Goal: Task Accomplishment & Management: Complete application form

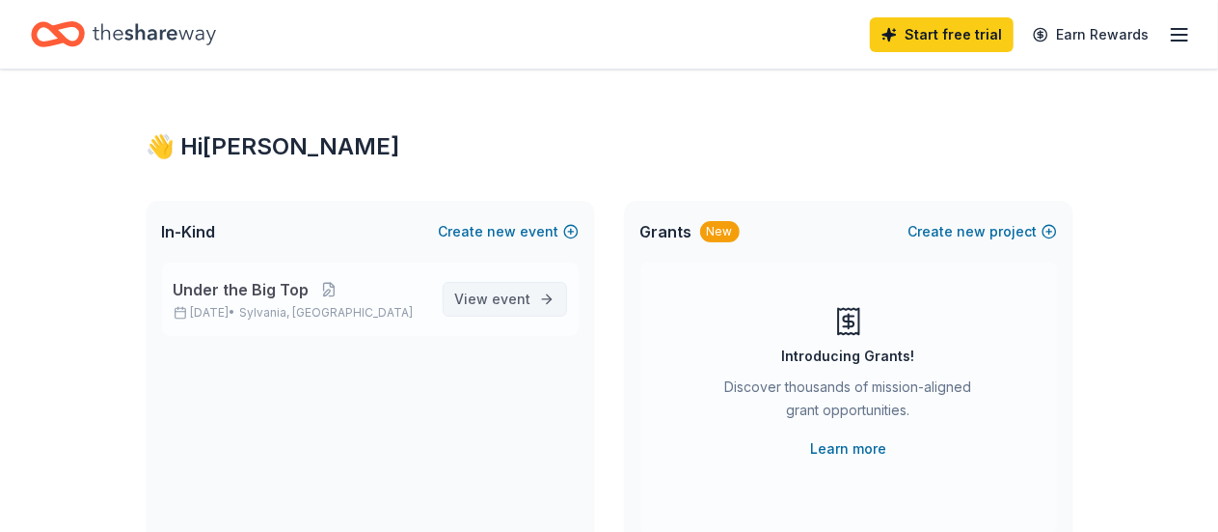
click at [507, 298] on span "event" at bounding box center [512, 298] width 39 height 16
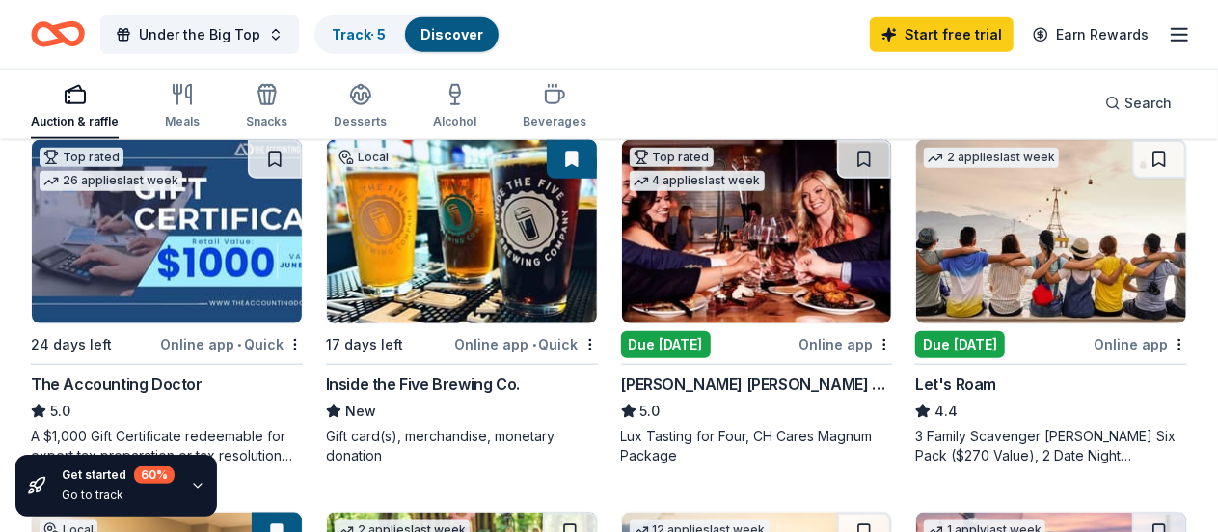
scroll to position [949, 0]
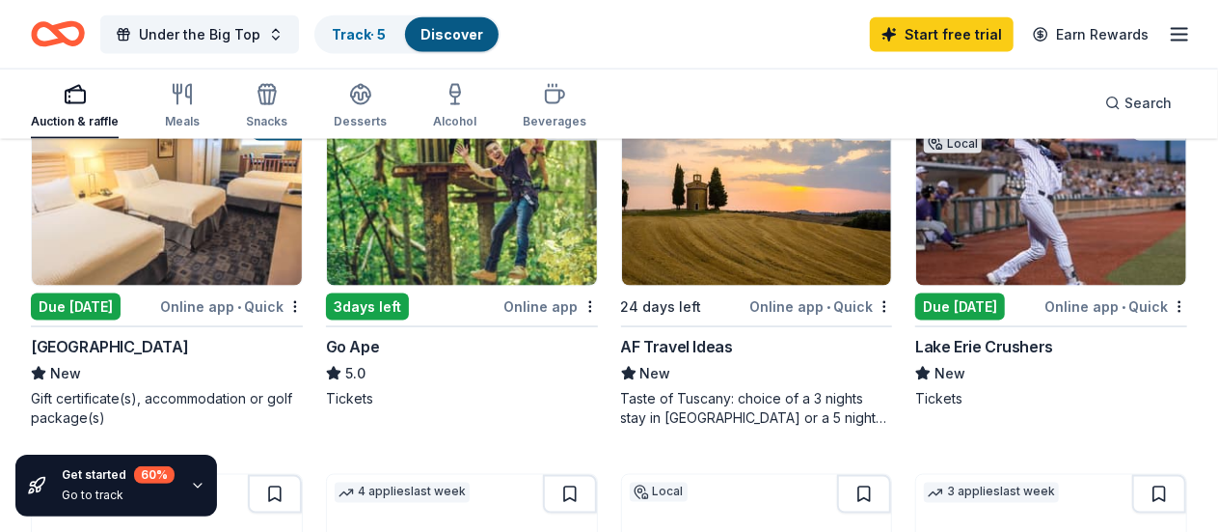
scroll to position [1335, 0]
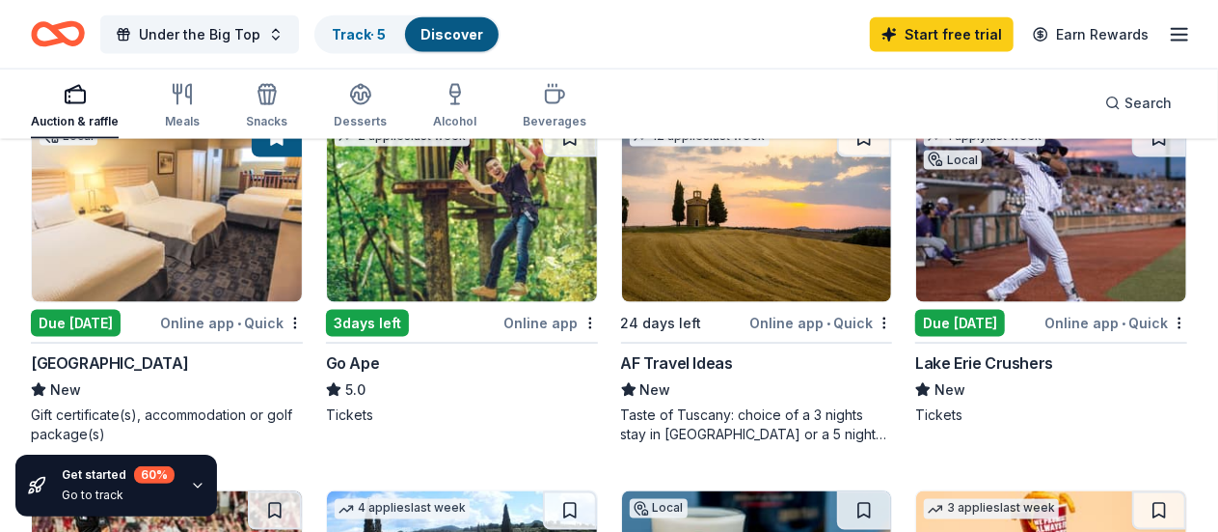
click at [916, 231] on img at bounding box center [1051, 210] width 270 height 183
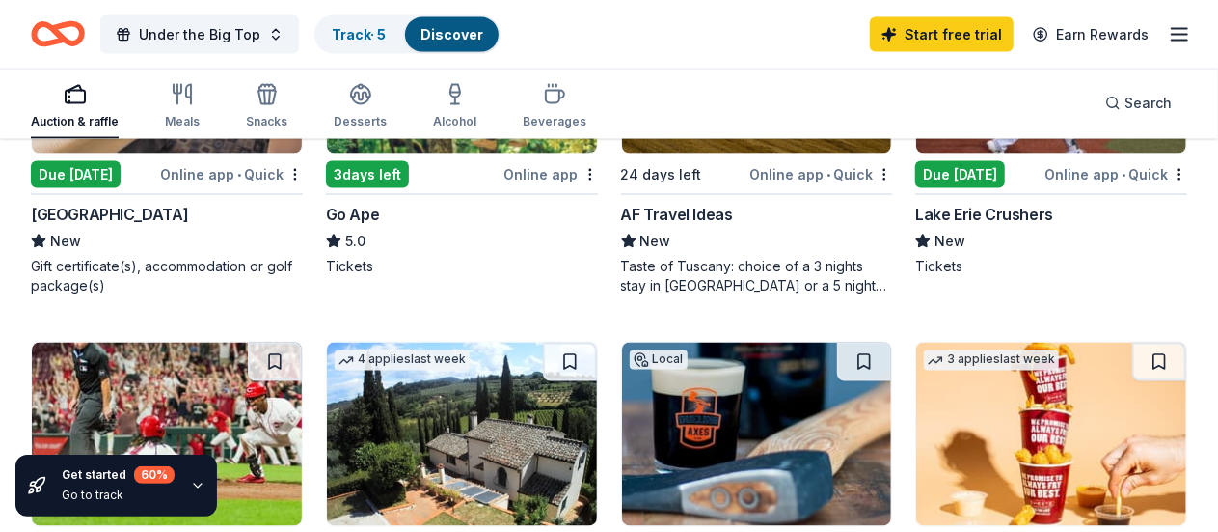
scroll to position [1520, 0]
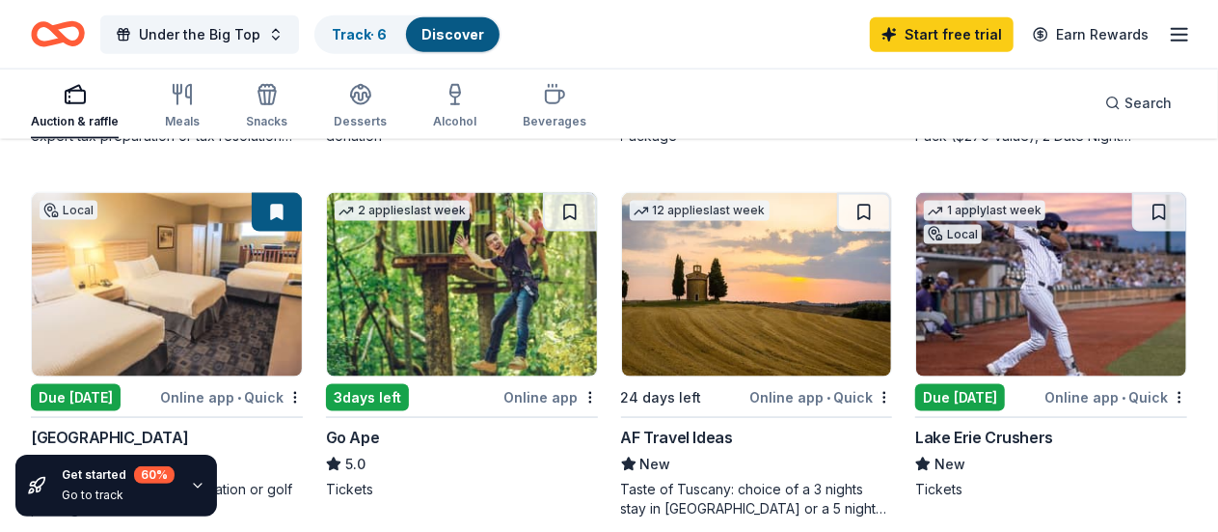
scroll to position [1254, 0]
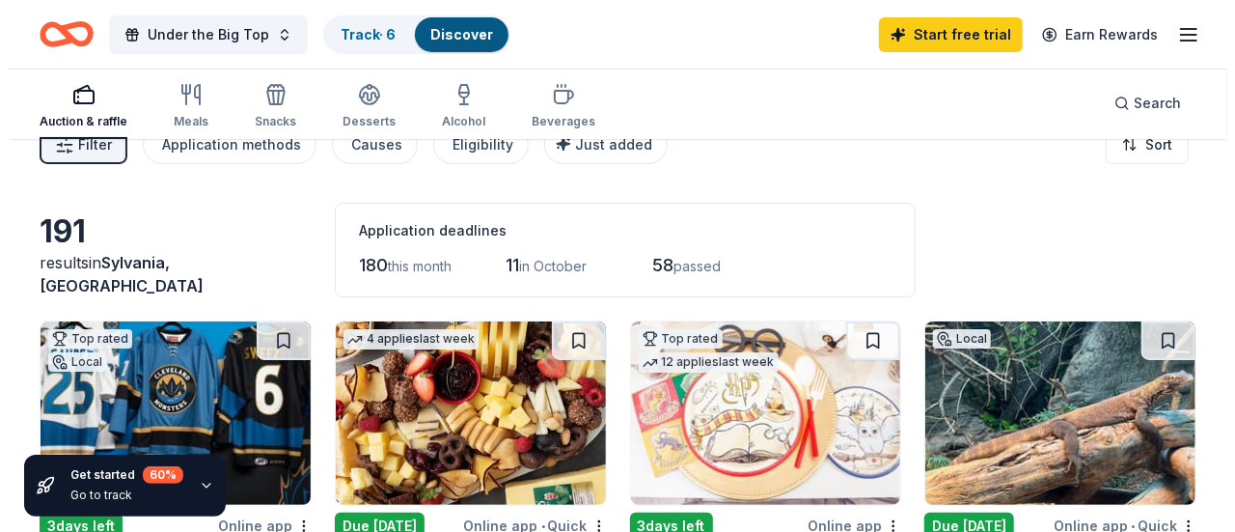
scroll to position [0, 0]
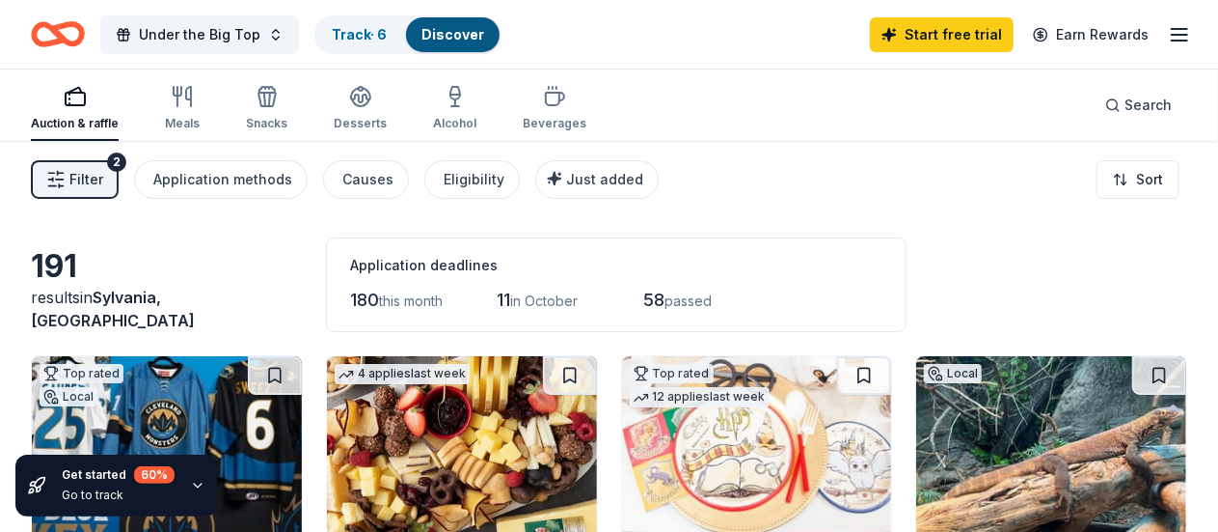
click at [103, 182] on span "Filter" at bounding box center [86, 179] width 34 height 23
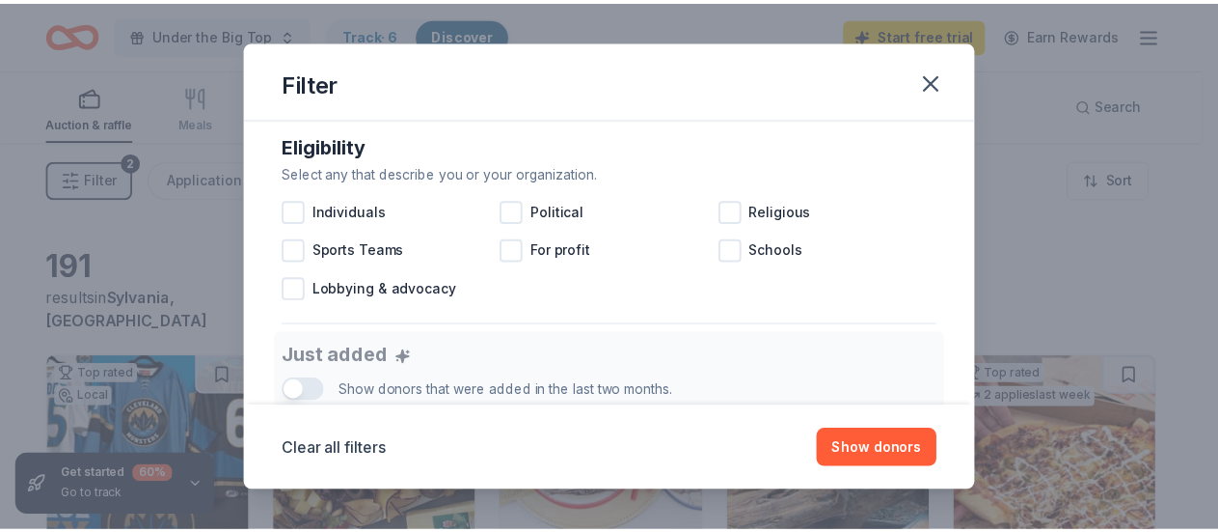
scroll to position [558, 0]
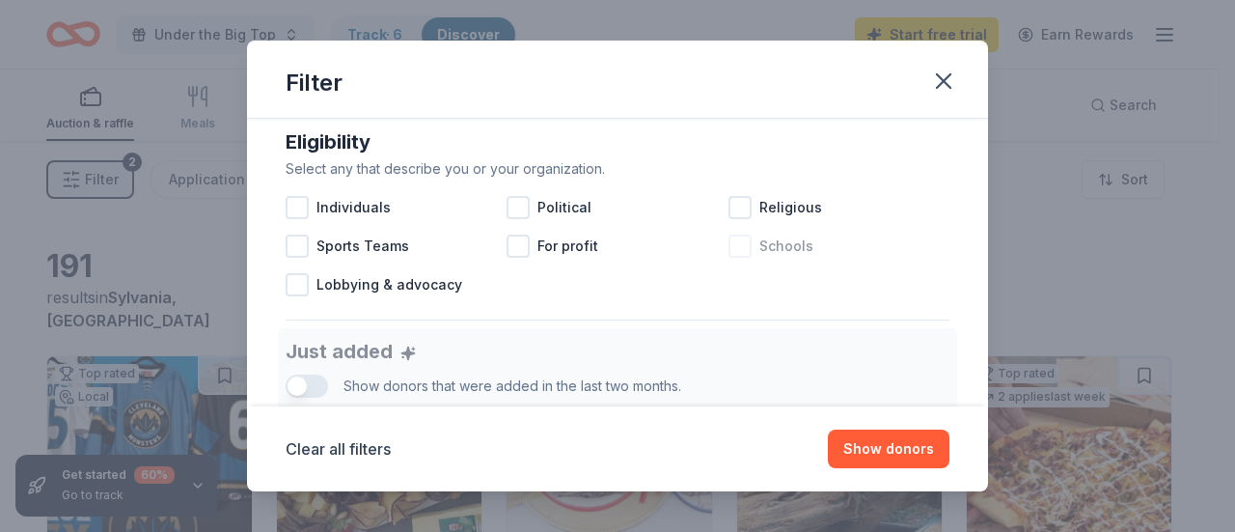
click at [797, 242] on span "Schools" at bounding box center [786, 245] width 54 height 23
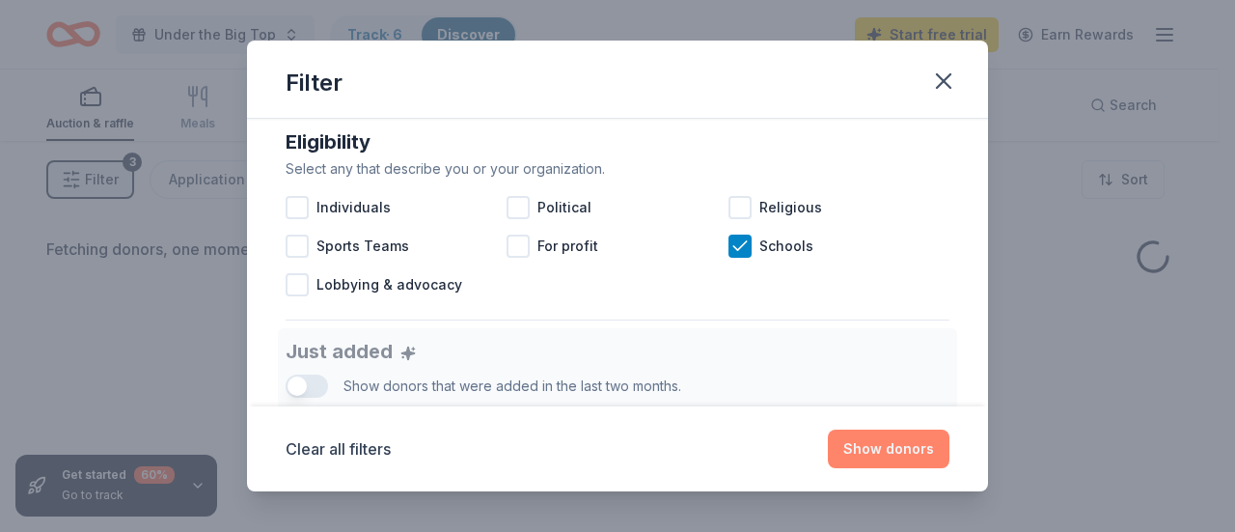
click at [903, 458] on button "Show donors" at bounding box center [889, 448] width 122 height 39
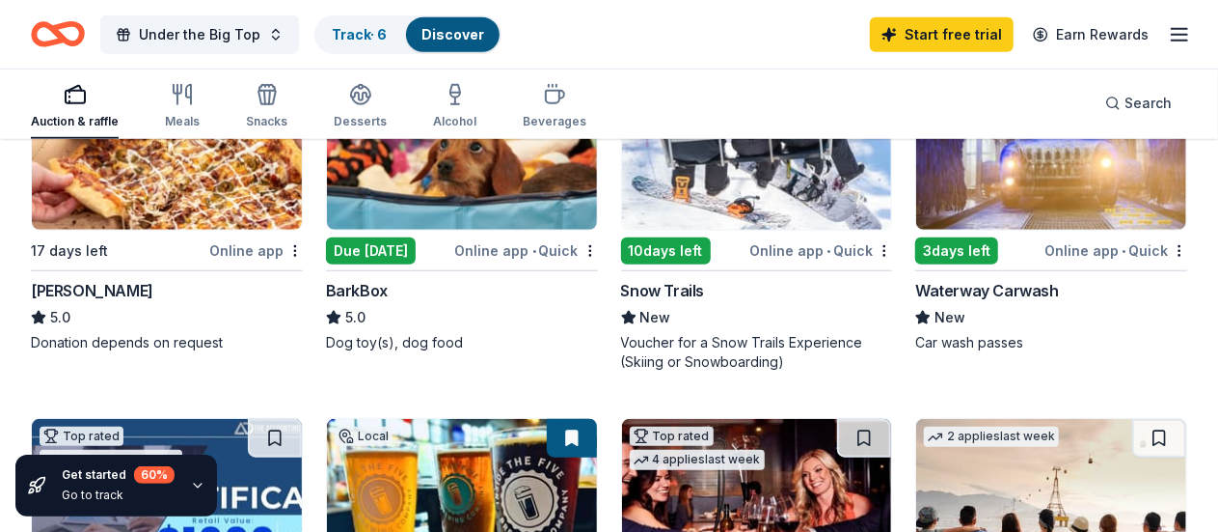
scroll to position [650, 0]
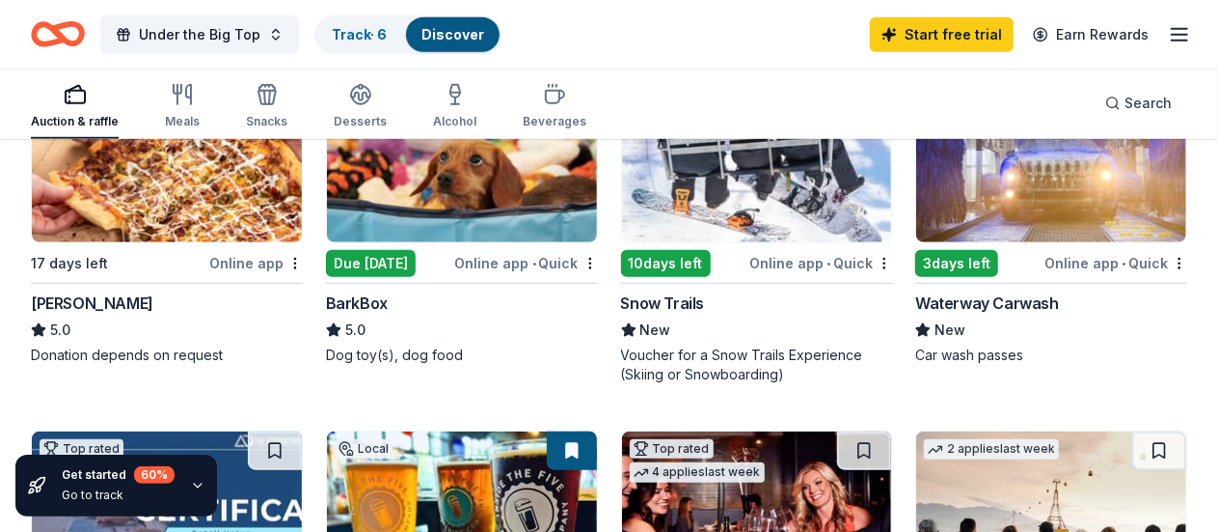
click at [915, 296] on div "Waterway Carwash" at bounding box center [987, 302] width 144 height 23
click at [972, 24] on link "Start free trial" at bounding box center [942, 34] width 144 height 35
click at [949, 22] on link "Start free trial" at bounding box center [942, 34] width 144 height 35
click at [956, 38] on link "Start free trial" at bounding box center [942, 34] width 144 height 35
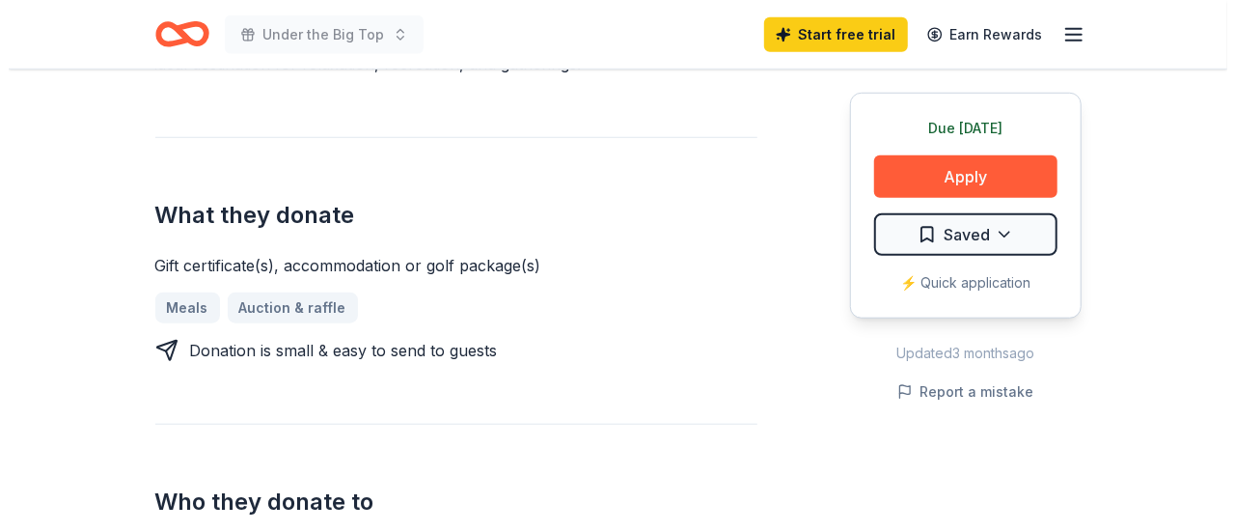
scroll to position [702, 0]
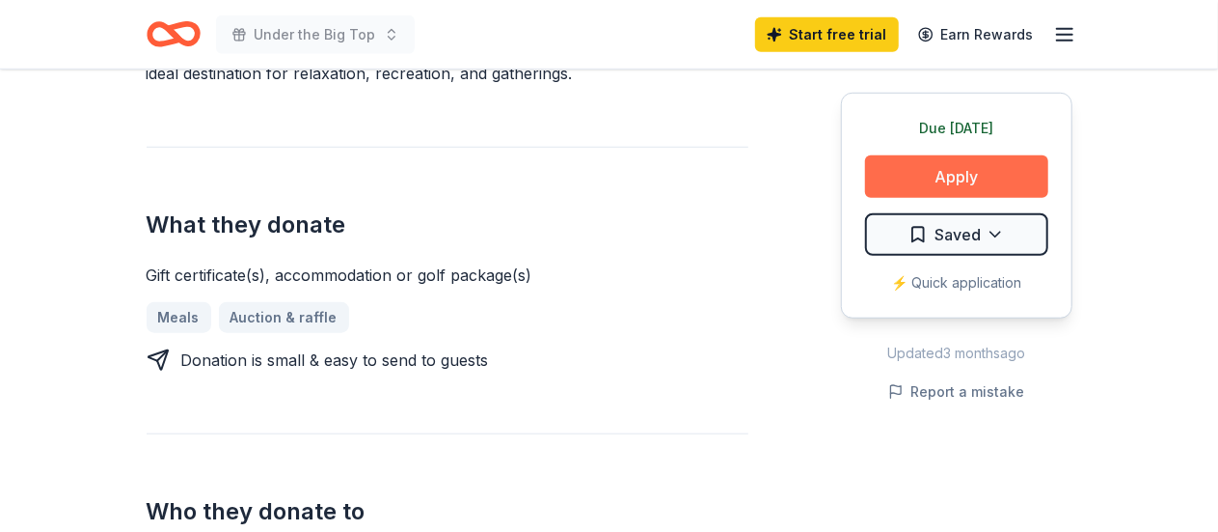
click at [922, 184] on button "Apply" at bounding box center [956, 176] width 183 height 42
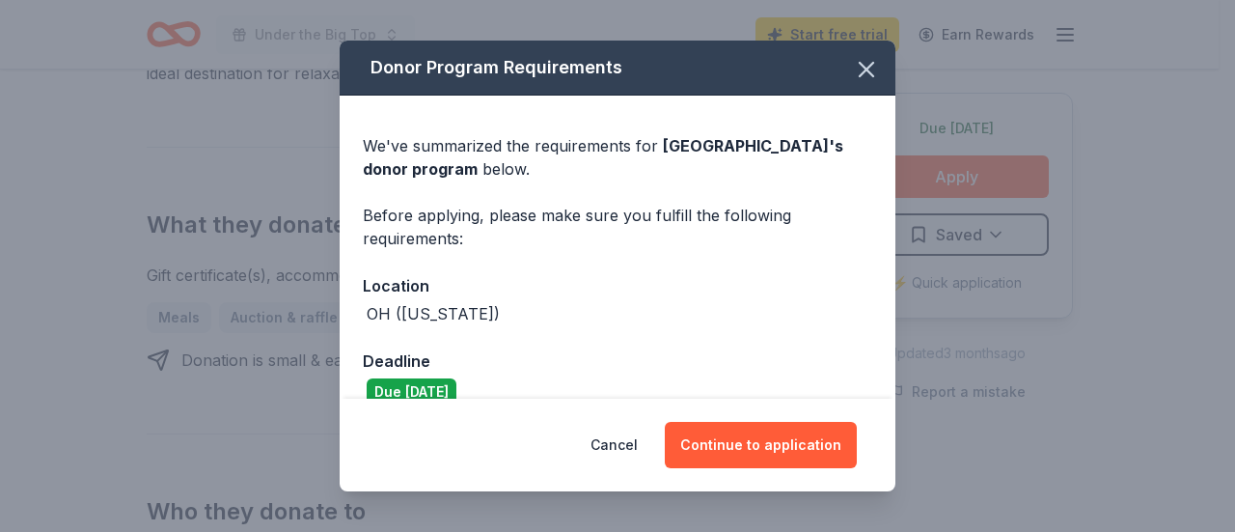
scroll to position [29, 0]
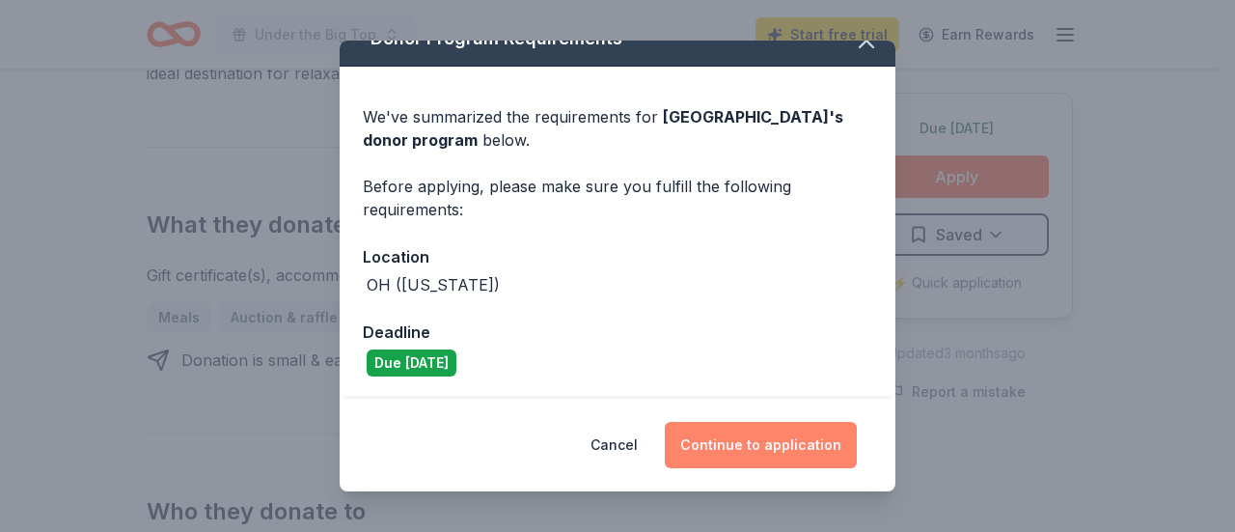
click at [739, 443] on button "Continue to application" at bounding box center [761, 445] width 192 height 46
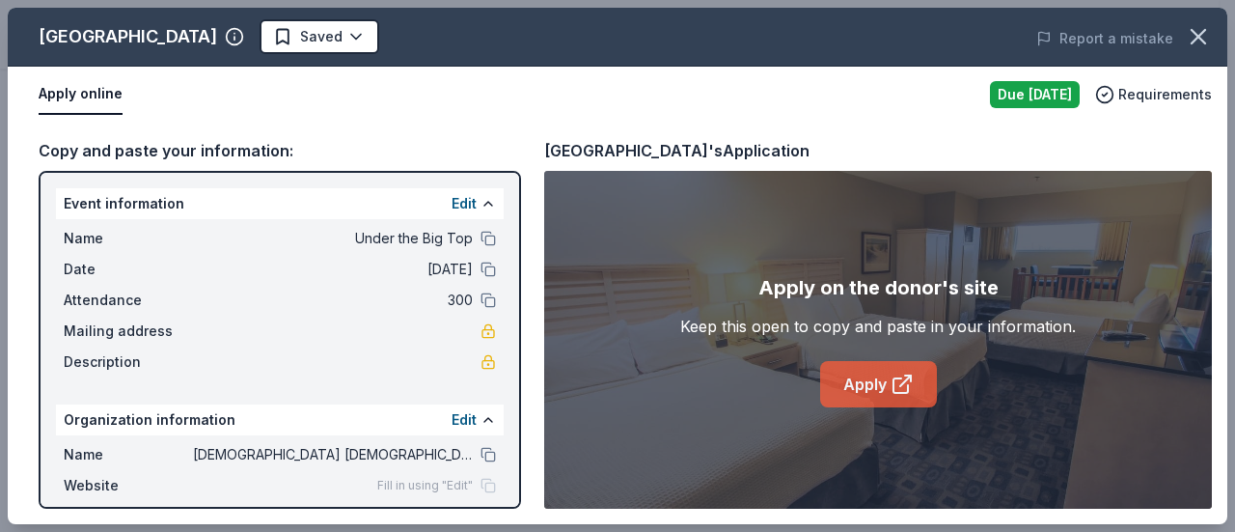
click at [884, 395] on link "Apply" at bounding box center [878, 384] width 117 height 46
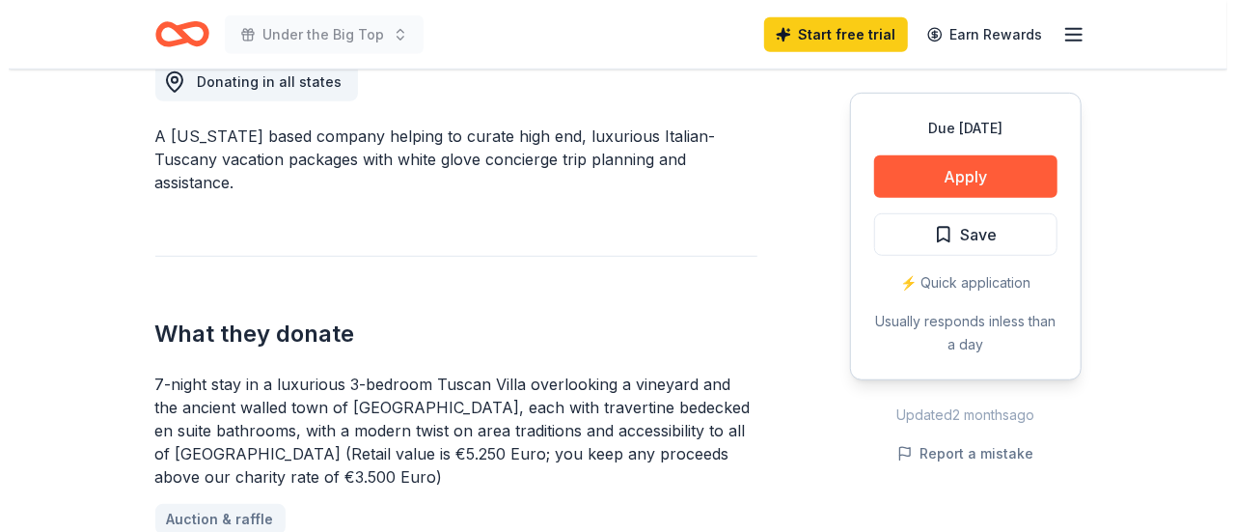
scroll to position [562, 0]
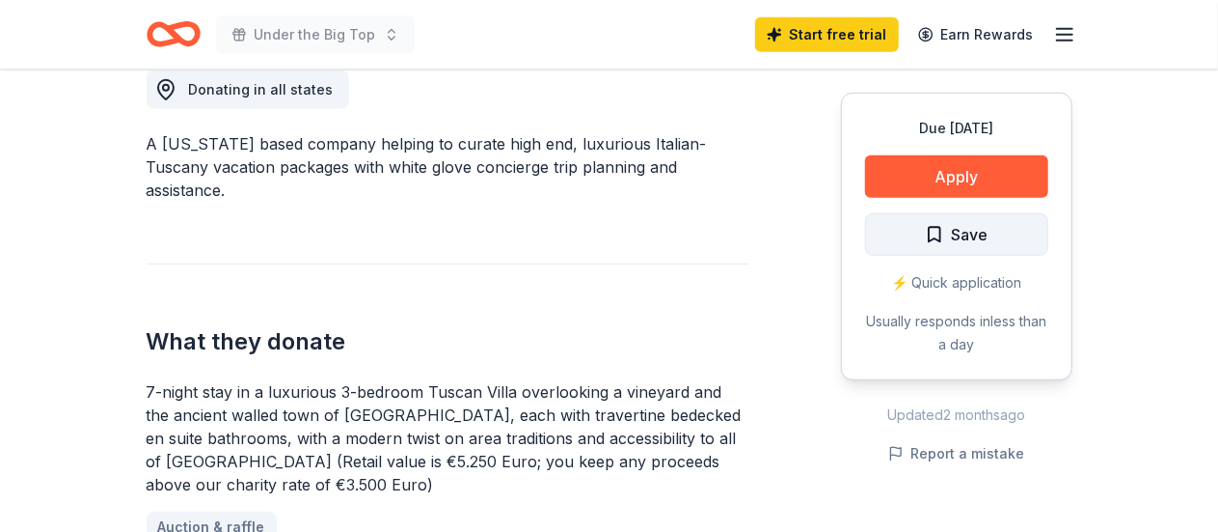
click at [943, 222] on span "Save" at bounding box center [957, 234] width 64 height 25
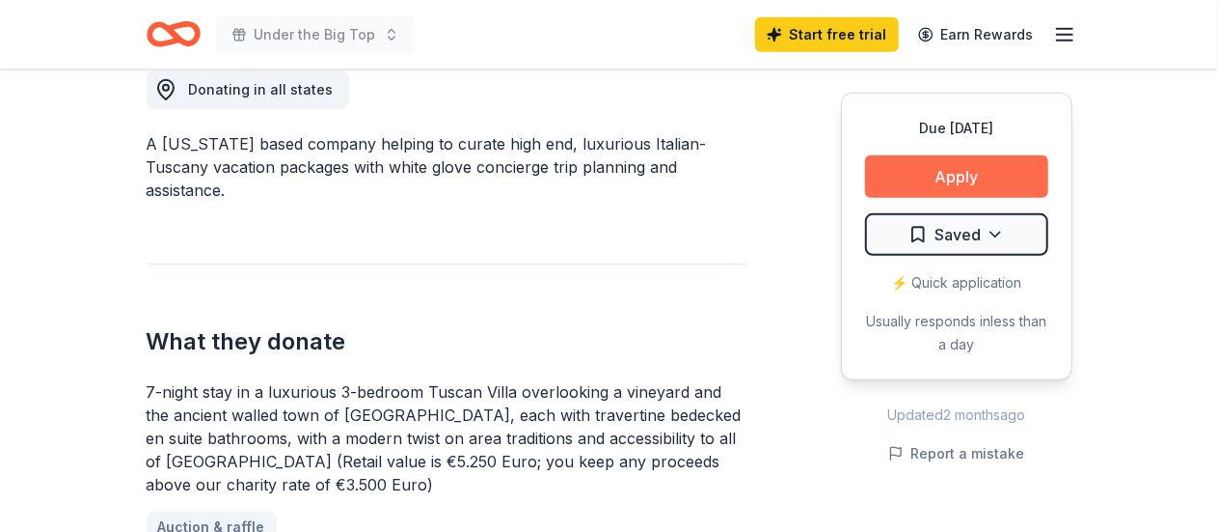
click at [969, 181] on button "Apply" at bounding box center [956, 176] width 183 height 42
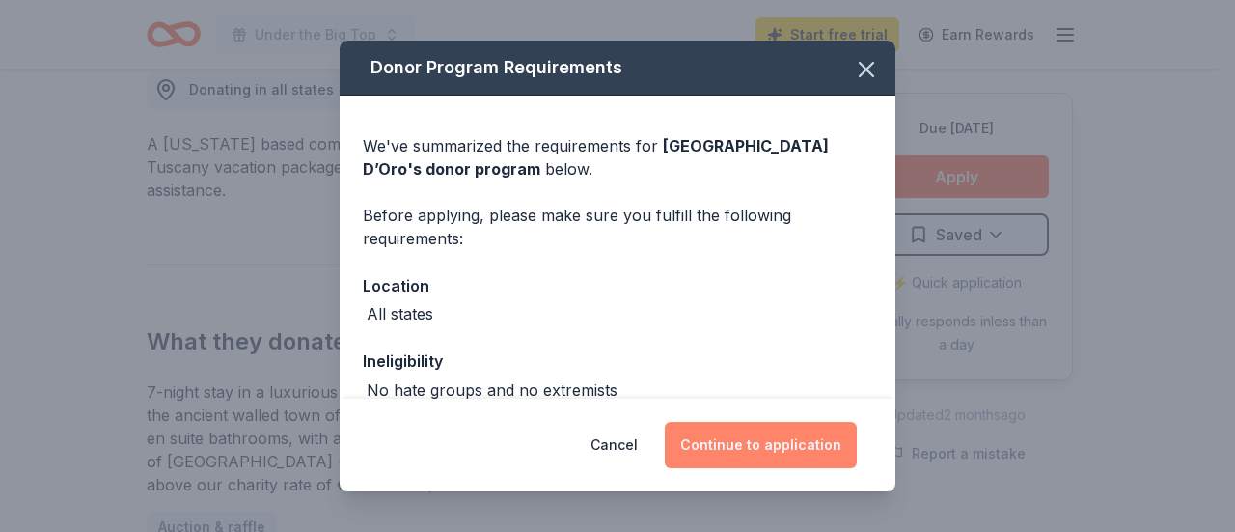
click at [735, 443] on button "Continue to application" at bounding box center [761, 445] width 192 height 46
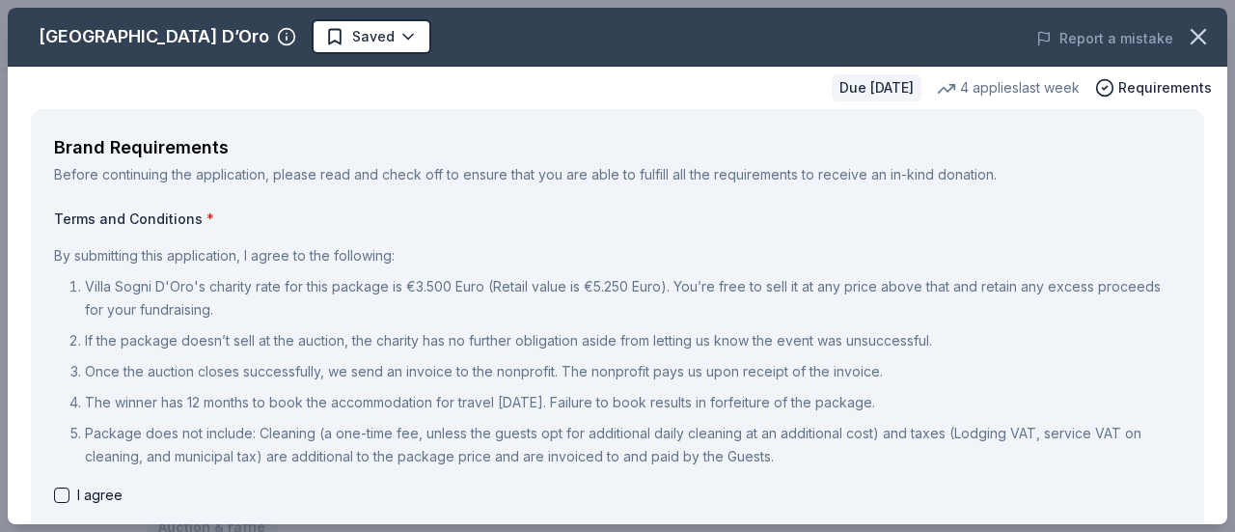
click at [970, 315] on p "Villa Sogni D'Oro's charity rate for this package is €3.500 Euro (Retail value …" at bounding box center [633, 298] width 1096 height 46
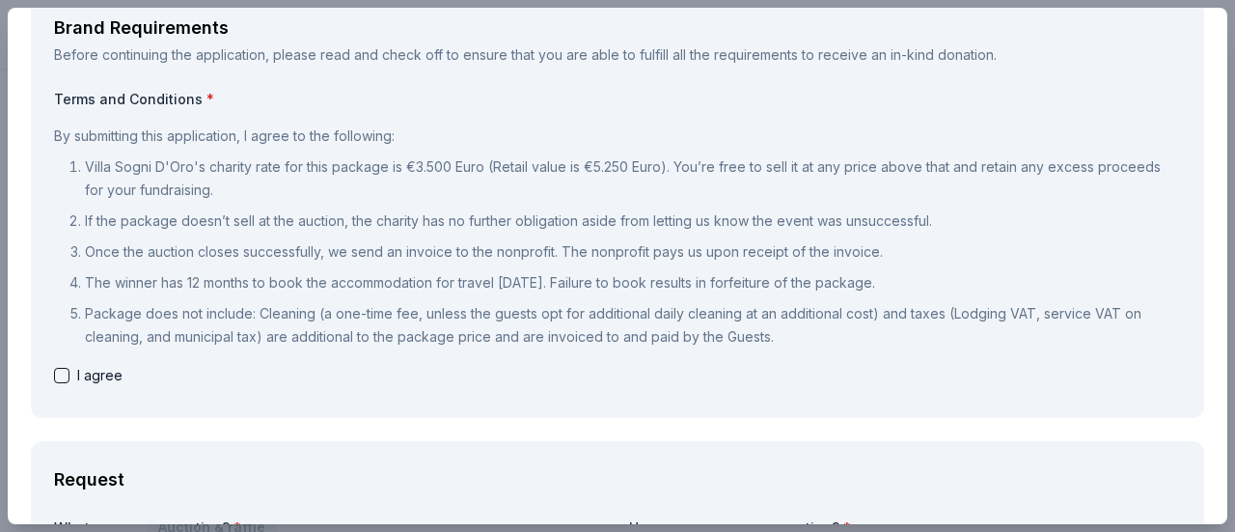
scroll to position [116, 0]
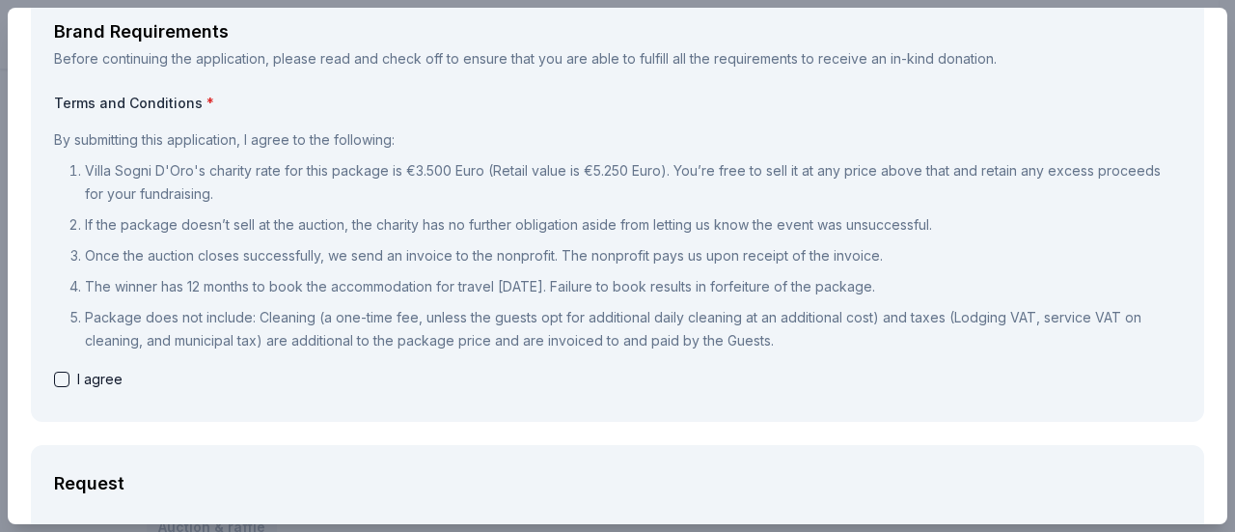
drag, startPoint x: 1228, startPoint y: 89, endPoint x: 1234, endPoint y: -15, distance: 104.3
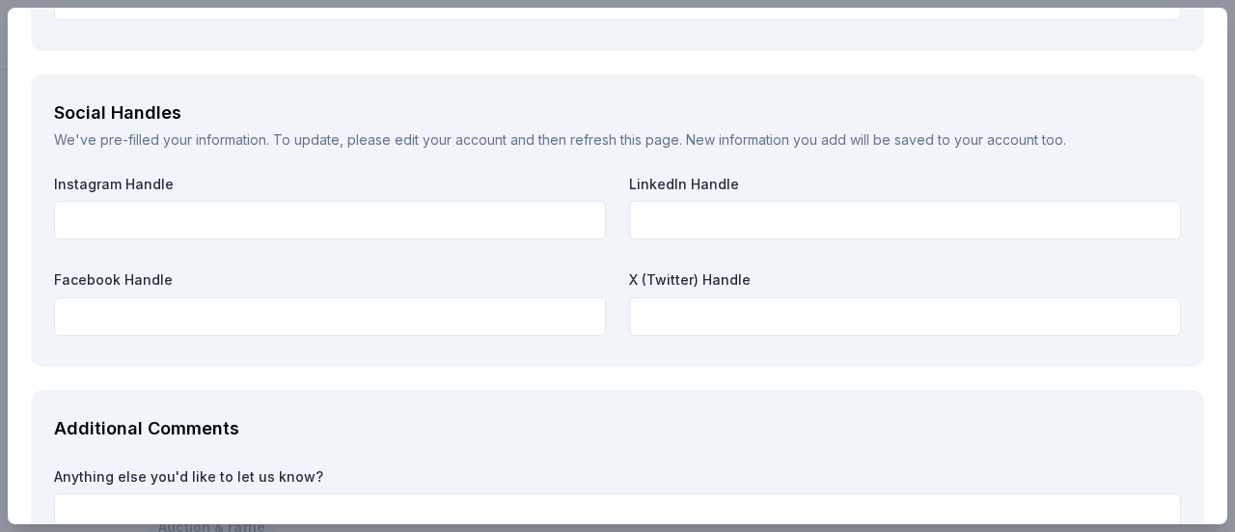
scroll to position [2779, 0]
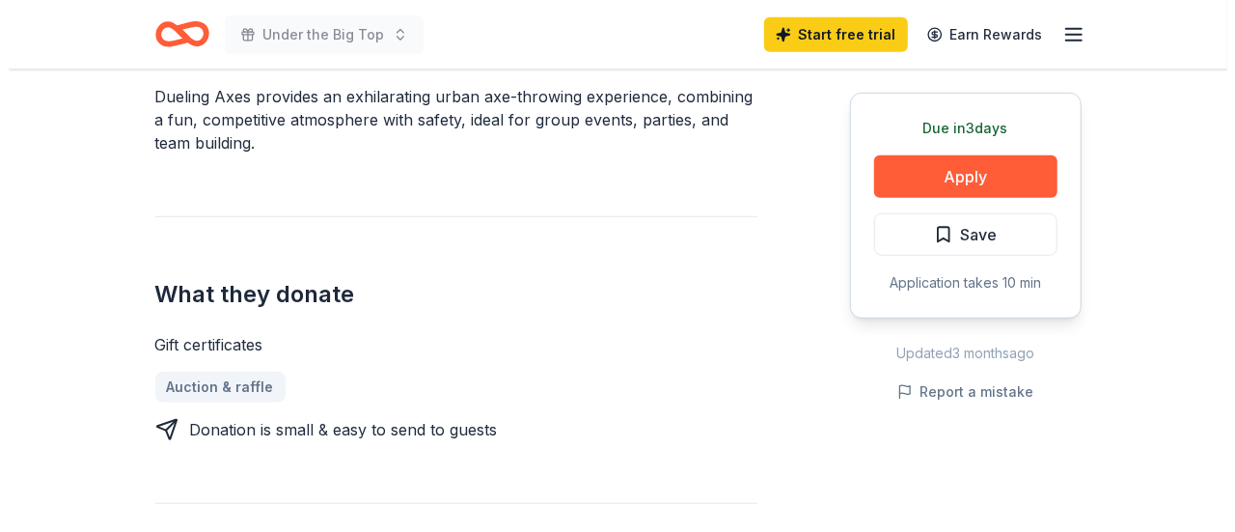
scroll to position [555, 0]
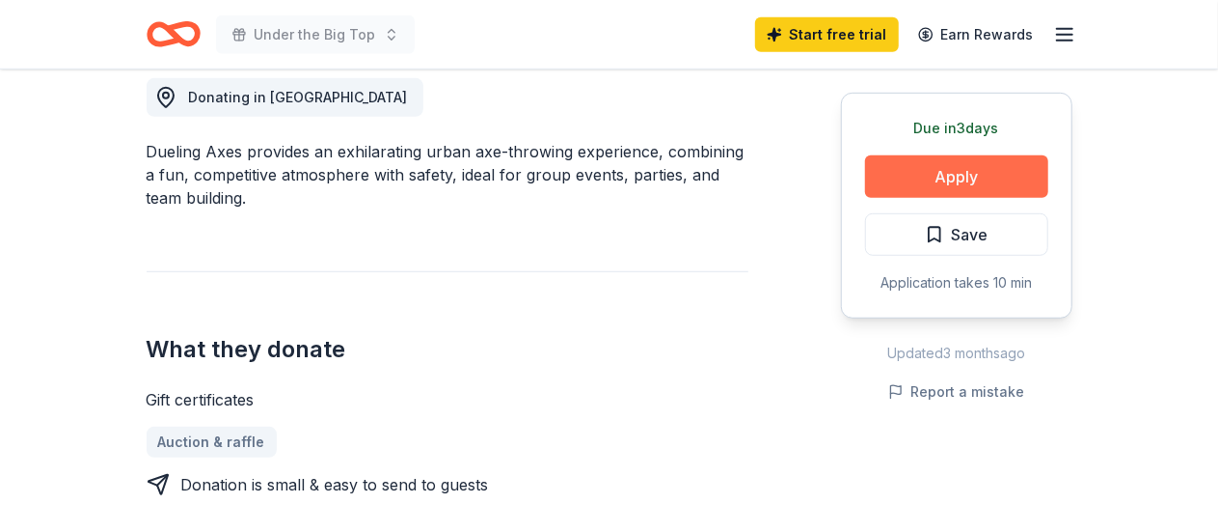
click at [955, 180] on button "Apply" at bounding box center [956, 176] width 183 height 42
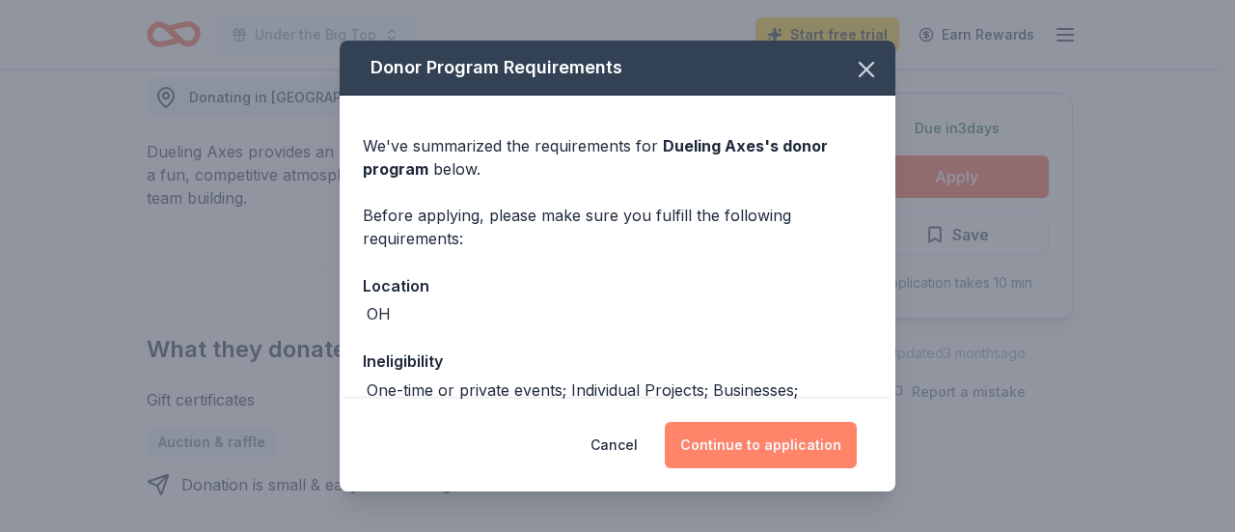
click at [763, 437] on button "Continue to application" at bounding box center [761, 445] width 192 height 46
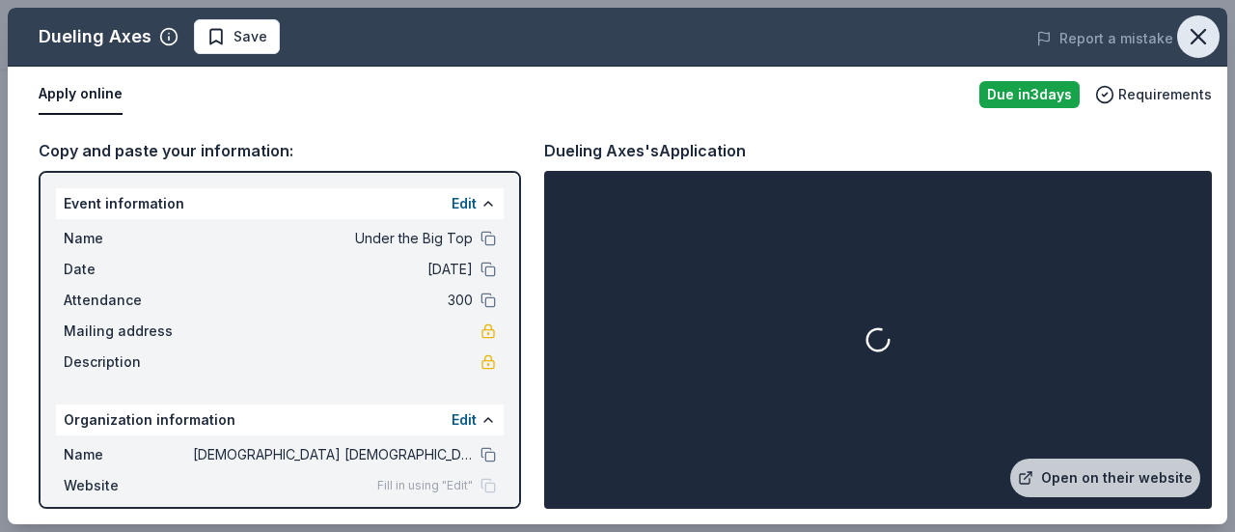
click at [1210, 36] on icon "button" at bounding box center [1198, 36] width 27 height 27
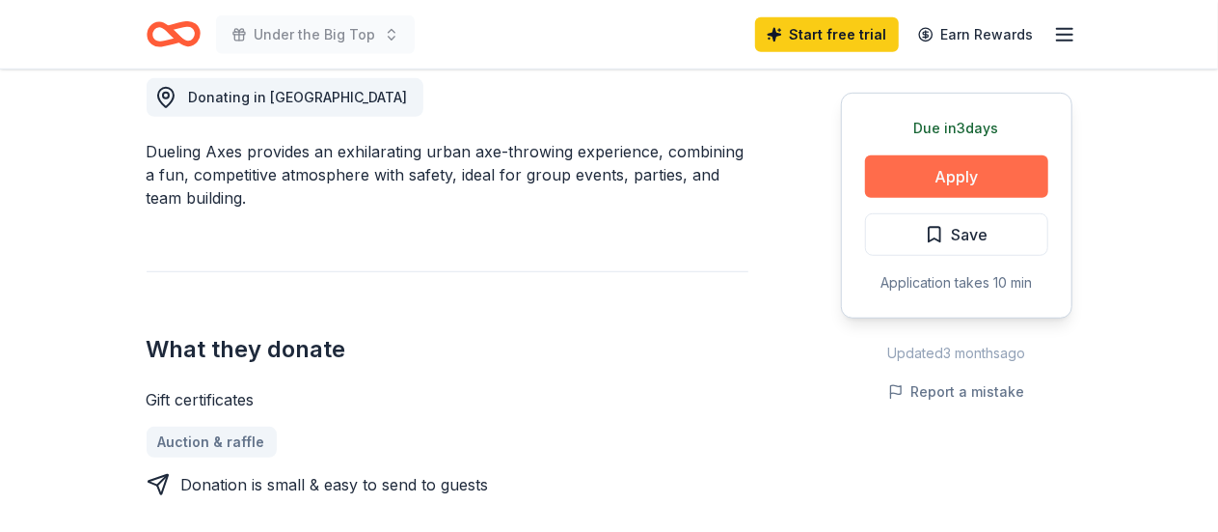
click at [932, 179] on button "Apply" at bounding box center [956, 176] width 183 height 42
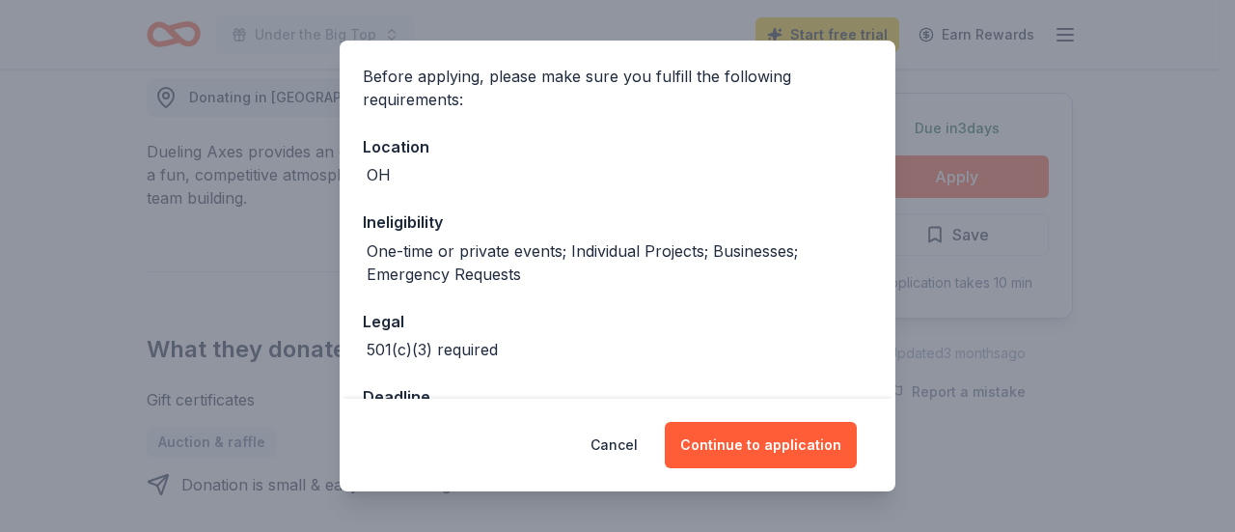
scroll to position [203, 0]
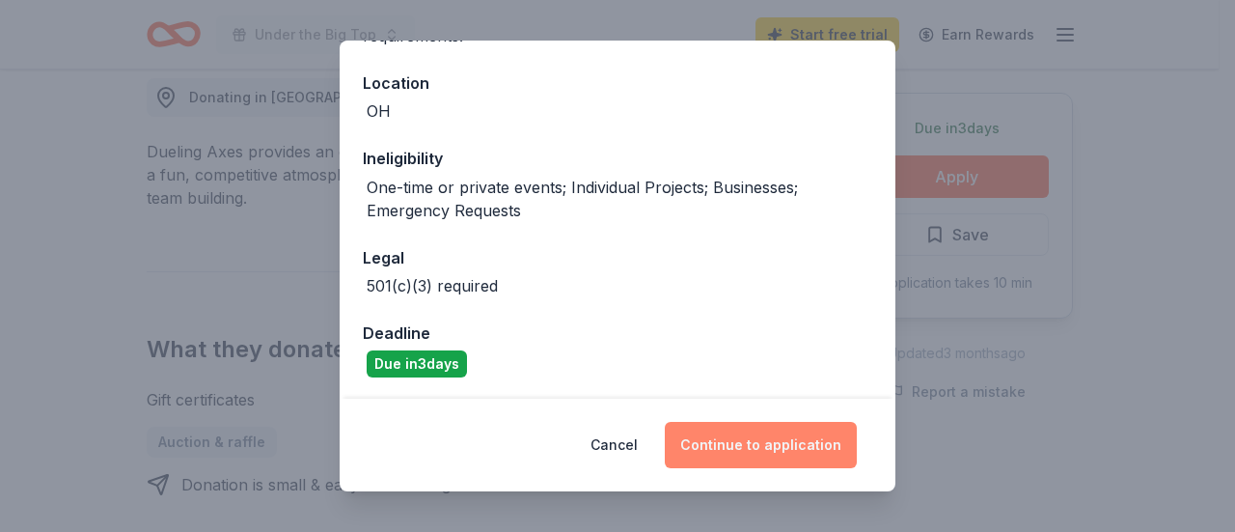
click at [744, 438] on button "Continue to application" at bounding box center [761, 445] width 192 height 46
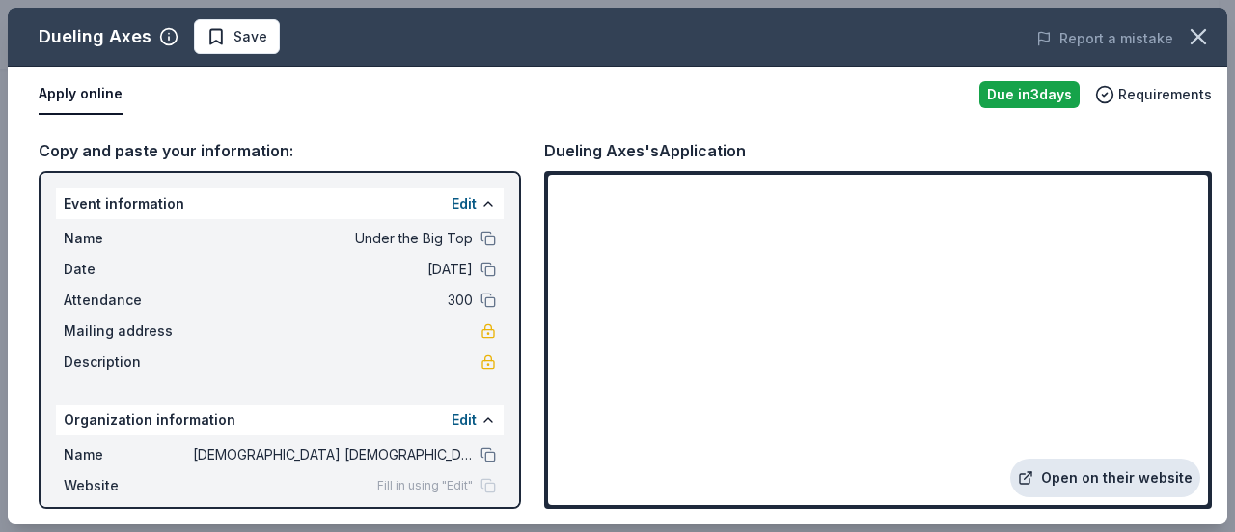
click at [1086, 481] on link "Open on their website" at bounding box center [1105, 477] width 190 height 39
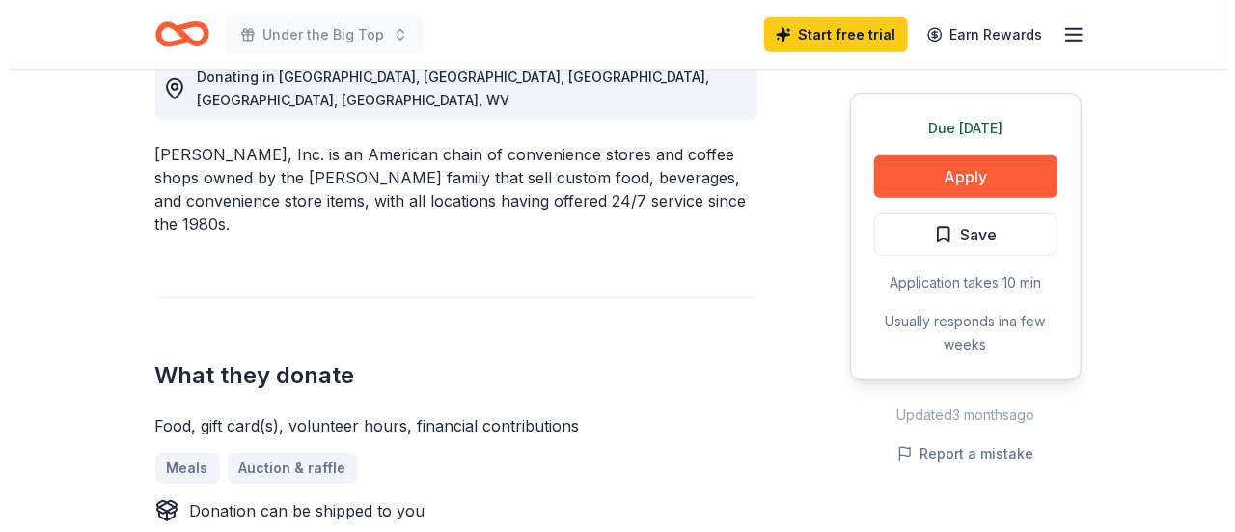
scroll to position [593, 0]
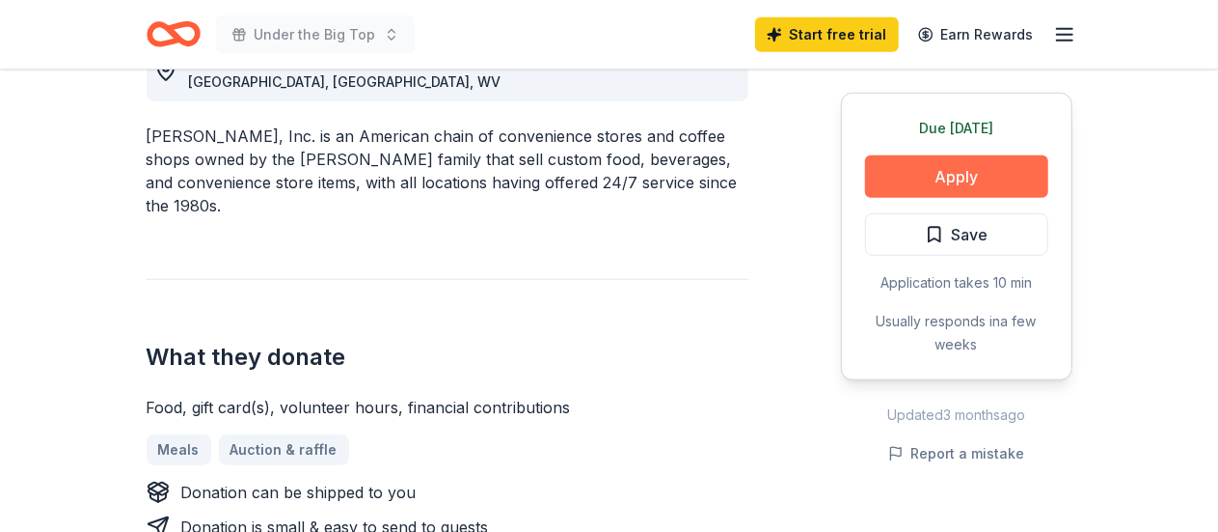
click at [924, 178] on button "Apply" at bounding box center [956, 176] width 183 height 42
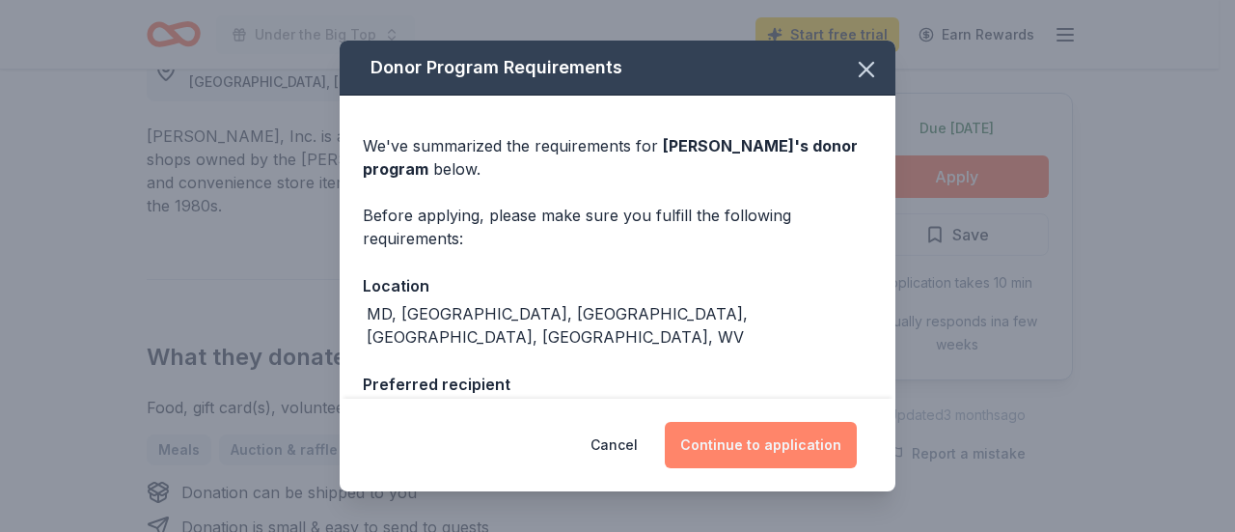
click at [779, 461] on button "Continue to application" at bounding box center [761, 445] width 192 height 46
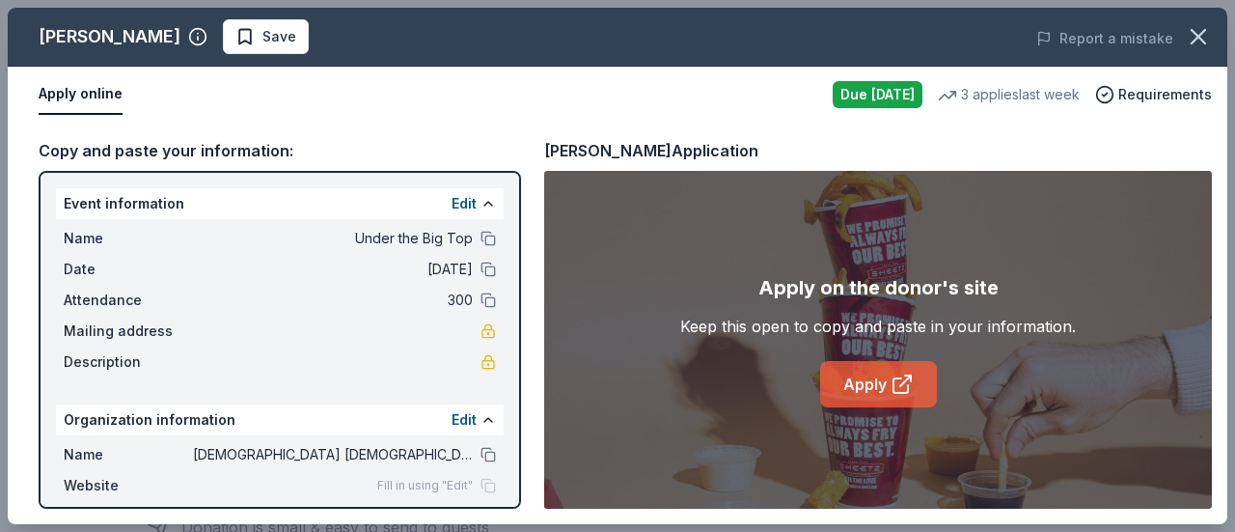
click at [872, 395] on link "Apply" at bounding box center [878, 384] width 117 height 46
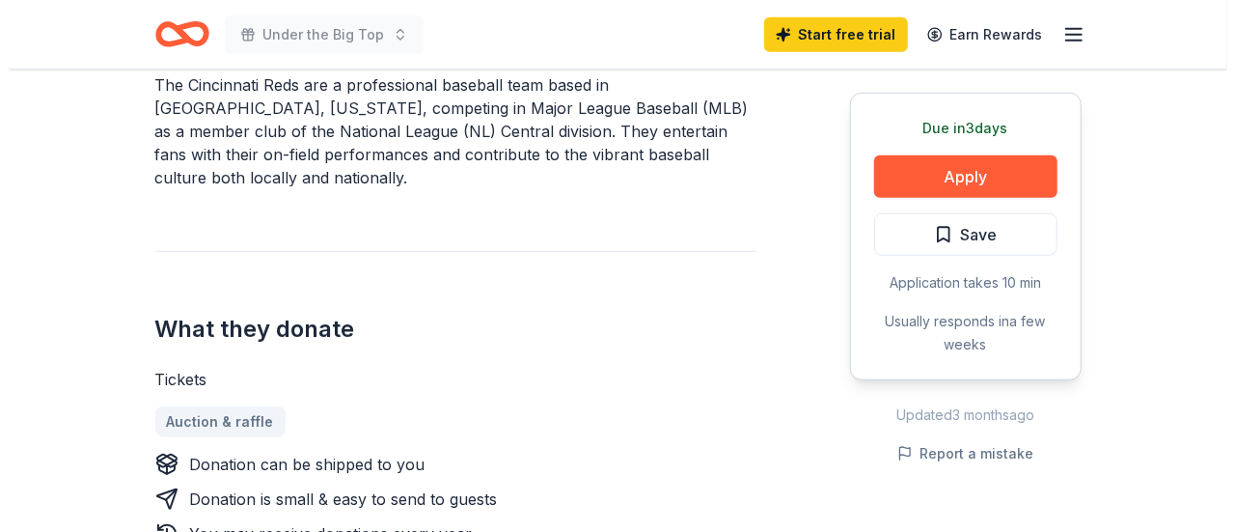
scroll to position [664, 0]
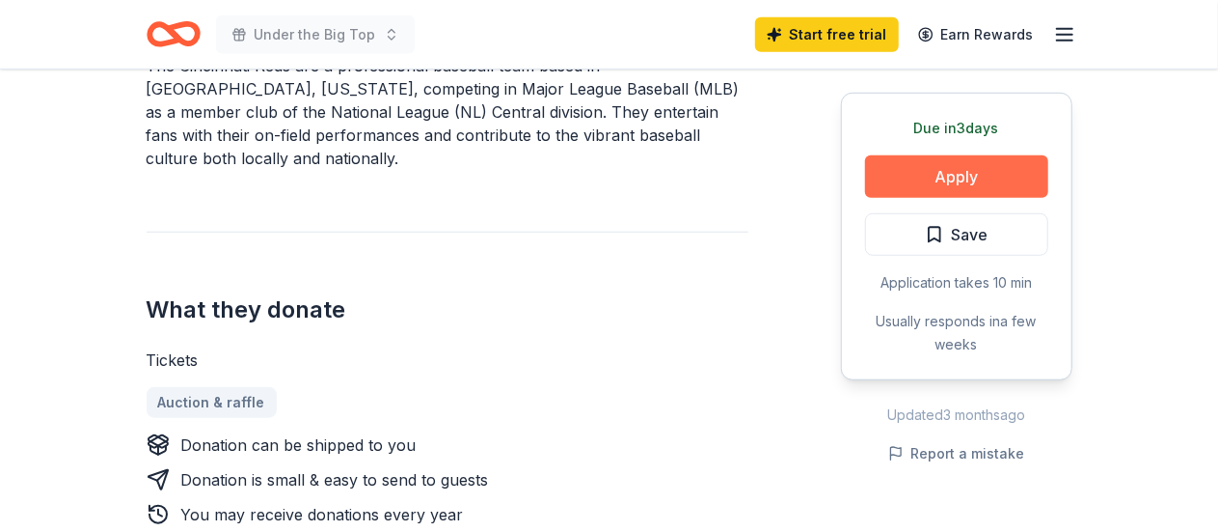
click at [932, 167] on button "Apply" at bounding box center [956, 176] width 183 height 42
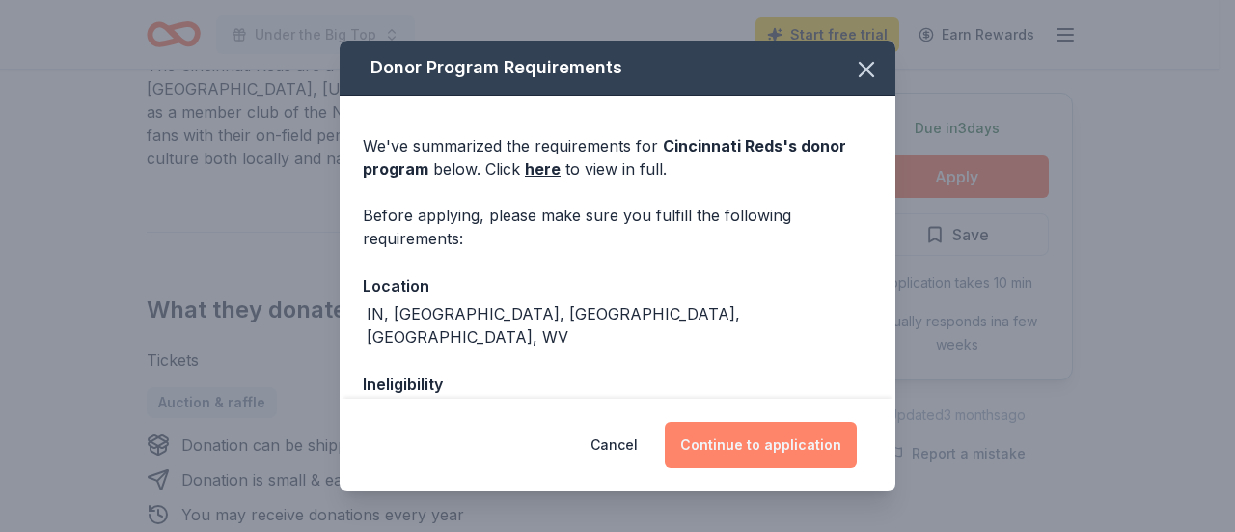
click at [720, 462] on button "Continue to application" at bounding box center [761, 445] width 192 height 46
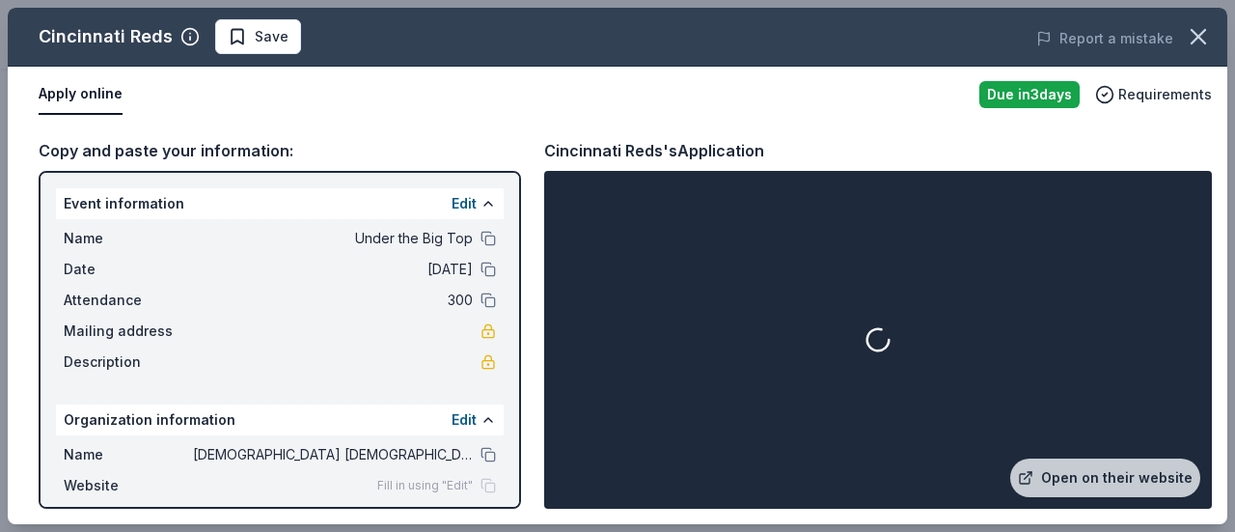
click at [999, 410] on div at bounding box center [878, 340] width 660 height 330
click at [1071, 472] on link "Open on their website" at bounding box center [1105, 477] width 190 height 39
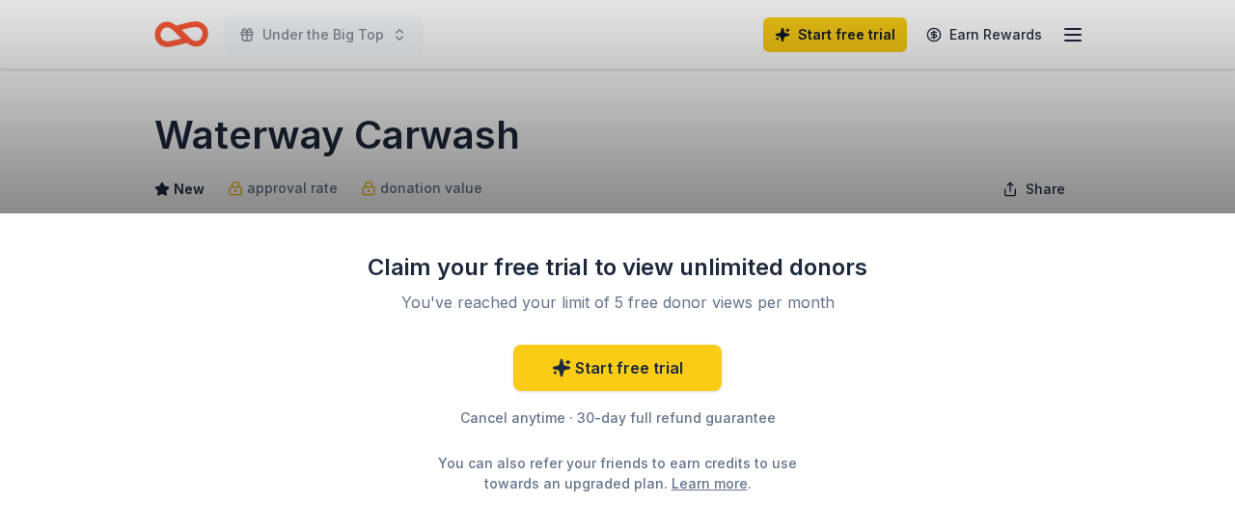
click at [748, 59] on div "Claim your free trial to view unlimited donors You've reached your limit of 5 f…" at bounding box center [617, 266] width 1235 height 532
